Goal: Task Accomplishment & Management: Manage account settings

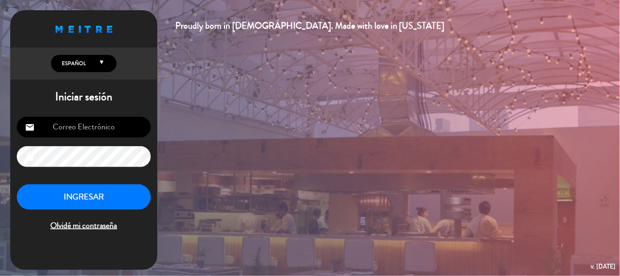
type input "[EMAIL_ADDRESS][PERSON_NAME][DOMAIN_NAME]"
click at [72, 203] on button "INGRESAR" at bounding box center [84, 197] width 134 height 26
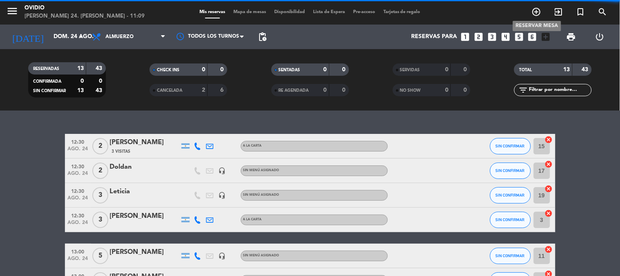
click at [539, 13] on icon "add_circle_outline" at bounding box center [537, 12] width 10 height 10
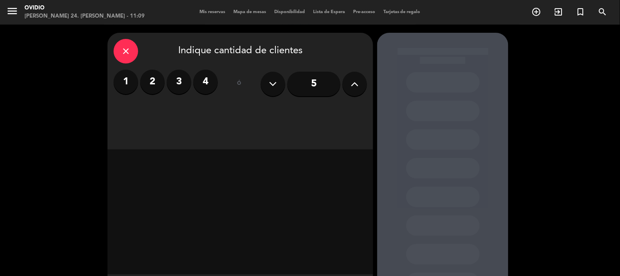
click at [156, 86] on label "2" at bounding box center [152, 82] width 25 height 25
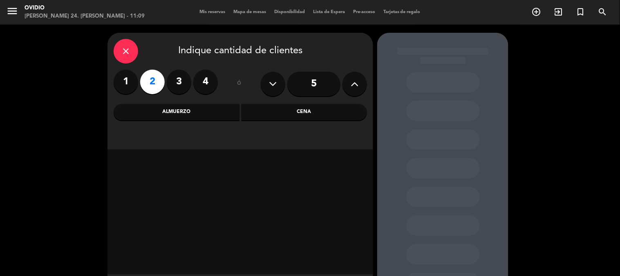
click at [186, 111] on div "Almuerzo" at bounding box center [177, 112] width 126 height 16
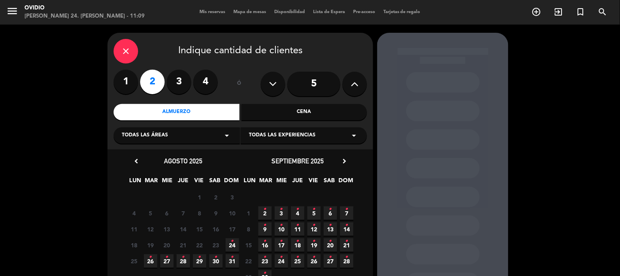
click at [231, 243] on icon "•" at bounding box center [232, 240] width 3 height 13
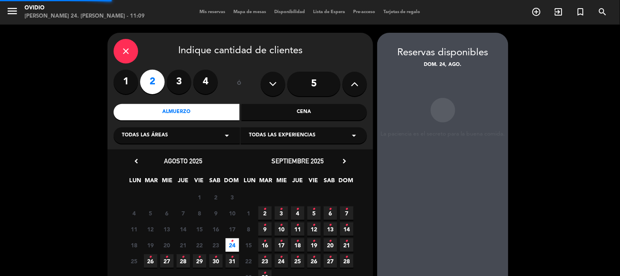
scroll to position [33, 0]
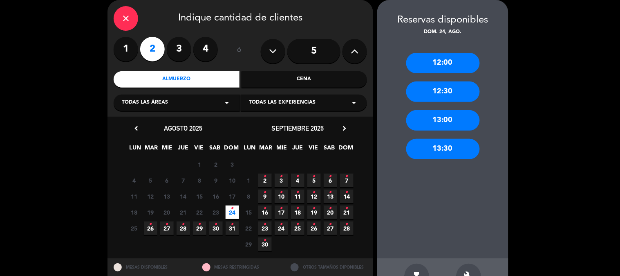
click at [423, 115] on div "13:00" at bounding box center [444, 120] width 74 height 20
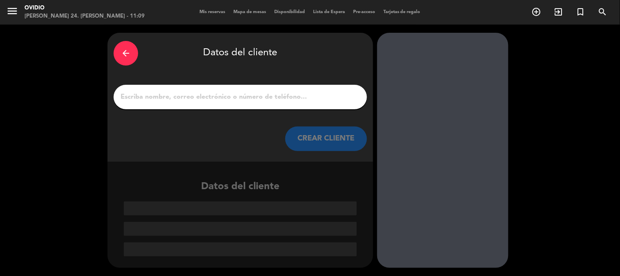
click at [223, 97] on input "1" at bounding box center [240, 96] width 241 height 11
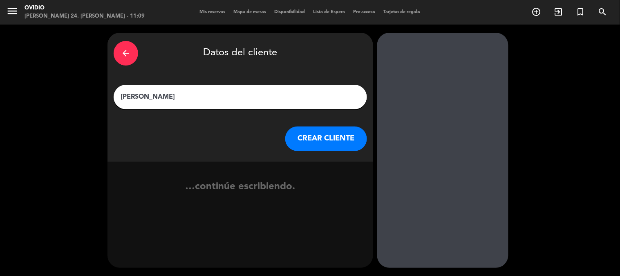
type input "[PERSON_NAME]"
click at [342, 144] on button "CREAR CLIENTE" at bounding box center [326, 138] width 82 height 25
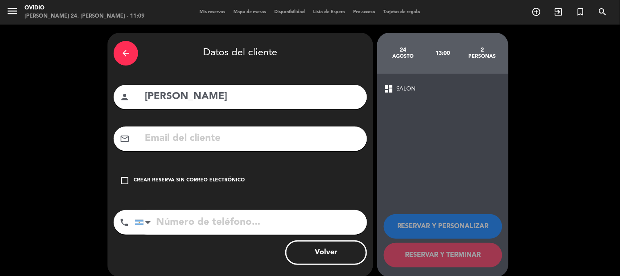
click at [127, 178] on icon "check_box_outline_blank" at bounding box center [125, 180] width 10 height 10
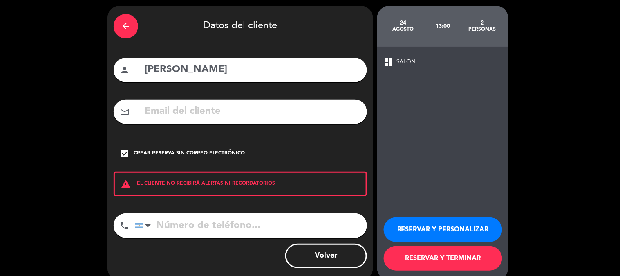
scroll to position [39, 0]
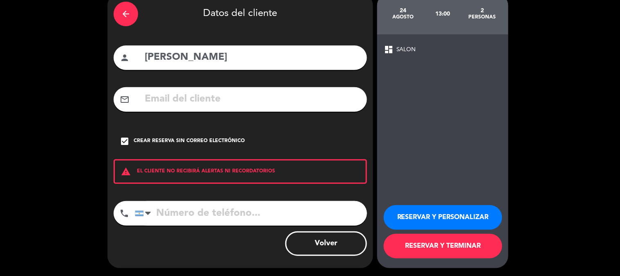
click at [456, 242] on button "RESERVAR Y TERMINAR" at bounding box center [443, 246] width 119 height 25
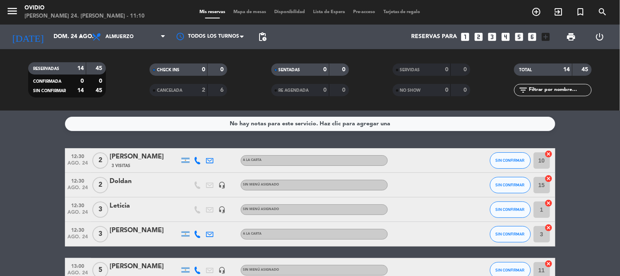
click at [520, 33] on icon "looks_5" at bounding box center [519, 36] width 11 height 11
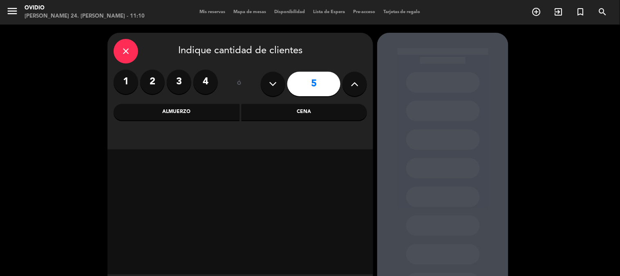
click at [171, 108] on div "Almuerzo" at bounding box center [177, 112] width 126 height 16
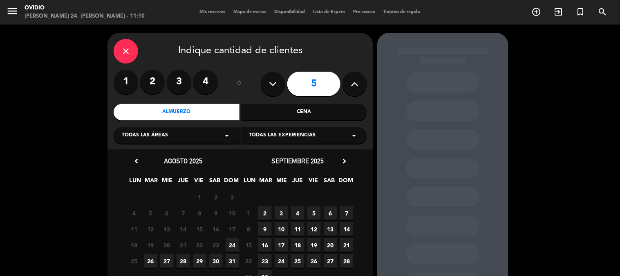
click at [230, 247] on span "24" at bounding box center [232, 244] width 13 height 13
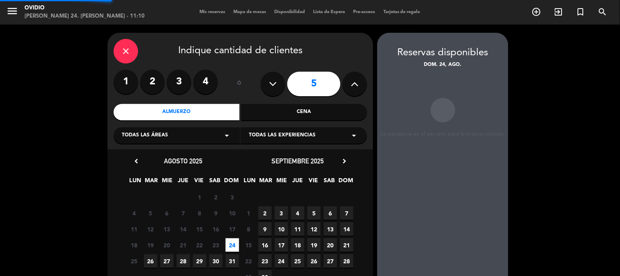
scroll to position [33, 0]
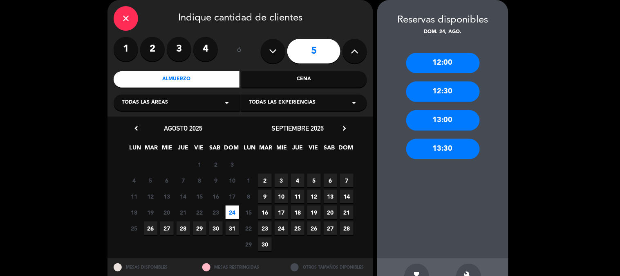
click at [431, 120] on div "13:00" at bounding box center [444, 120] width 74 height 20
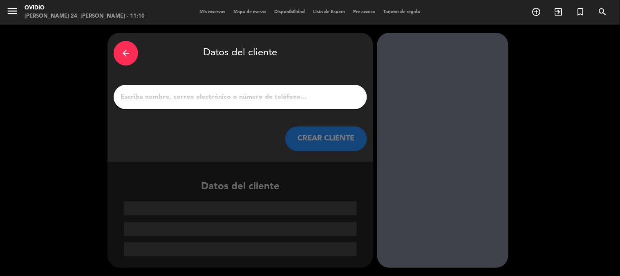
click at [210, 99] on input "1" at bounding box center [240, 96] width 241 height 11
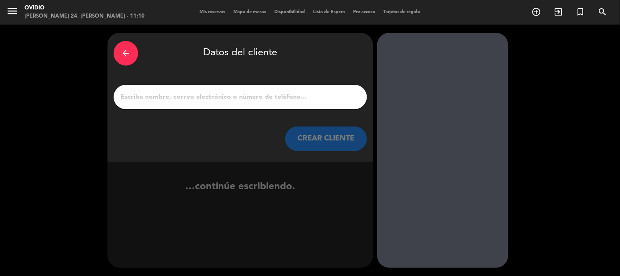
type input "8"
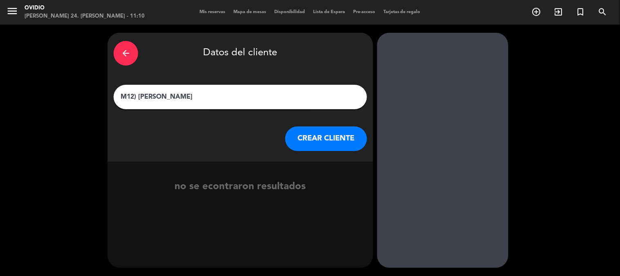
type input "M12) [PERSON_NAME]"
click at [302, 137] on button "CREAR CLIENTE" at bounding box center [326, 138] width 82 height 25
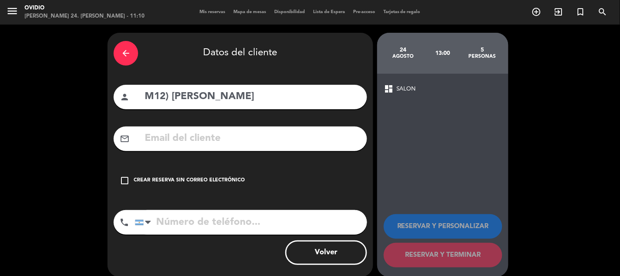
click at [129, 181] on icon "check_box_outline_blank" at bounding box center [125, 180] width 10 height 10
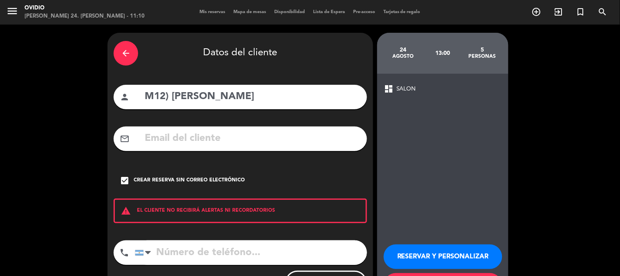
click at [189, 252] on input "tel" at bounding box center [251, 252] width 232 height 25
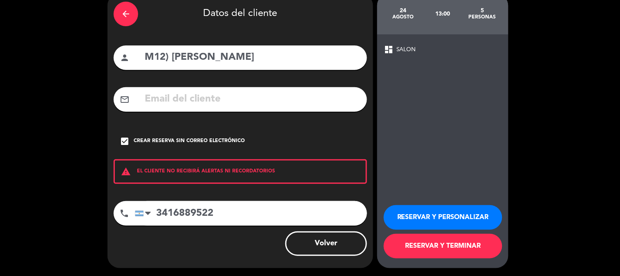
type input "3416889522"
click at [458, 248] on button "RESERVAR Y TERMINAR" at bounding box center [443, 246] width 119 height 25
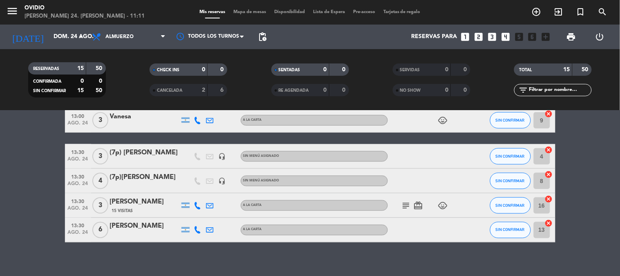
scroll to position [304, 0]
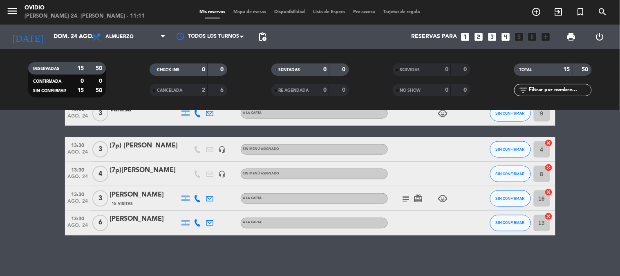
click at [149, 169] on div "(7p)[PERSON_NAME]" at bounding box center [145, 170] width 70 height 11
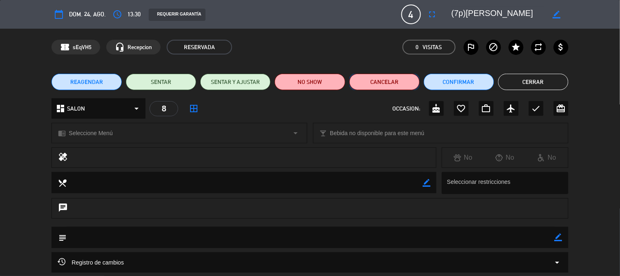
click at [381, 84] on button "Cancelar" at bounding box center [385, 82] width 70 height 16
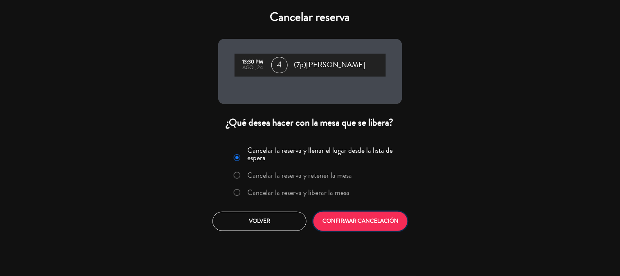
click at [364, 221] on button "CONFIRMAR CANCELACIÓN" at bounding box center [361, 220] width 94 height 19
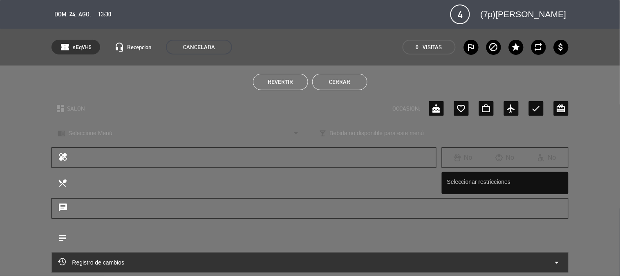
click at [350, 80] on button "Cerrar" at bounding box center [339, 82] width 55 height 16
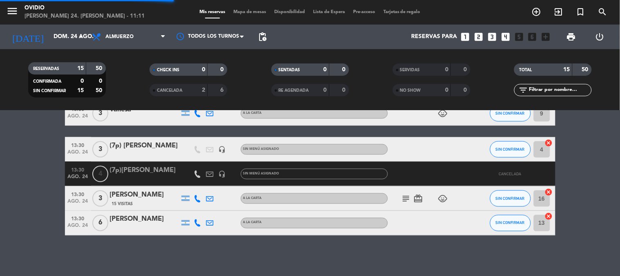
scroll to position [279, 0]
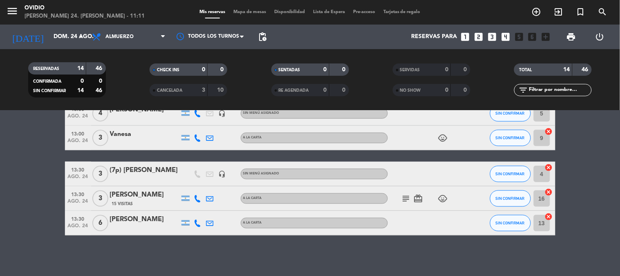
click at [144, 176] on div at bounding box center [145, 179] width 70 height 7
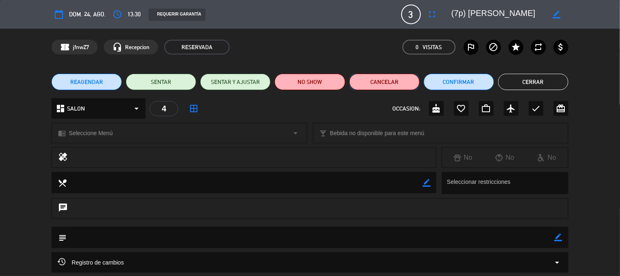
click at [409, 80] on button "Cancelar" at bounding box center [385, 82] width 70 height 16
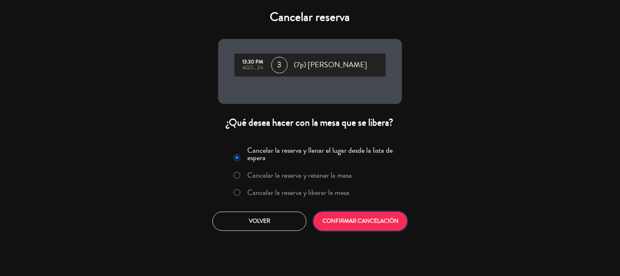
click at [371, 218] on button "CONFIRMAR CANCELACIÓN" at bounding box center [361, 220] width 94 height 19
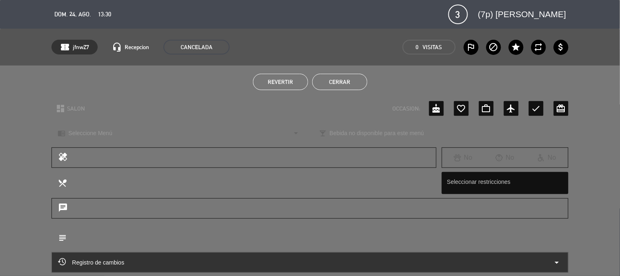
click at [344, 84] on button "Cerrar" at bounding box center [339, 82] width 55 height 16
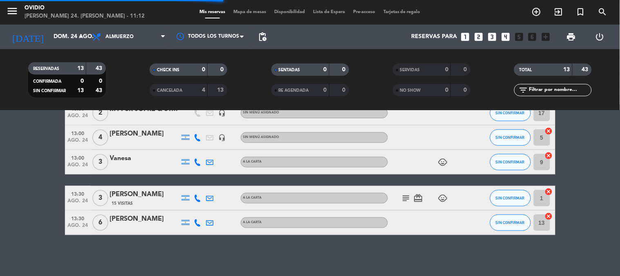
scroll to position [255, 0]
